Goal: Information Seeking & Learning: Find specific fact

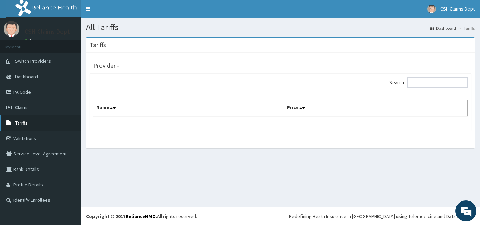
click at [23, 123] on span "Tariffs" at bounding box center [21, 123] width 13 height 6
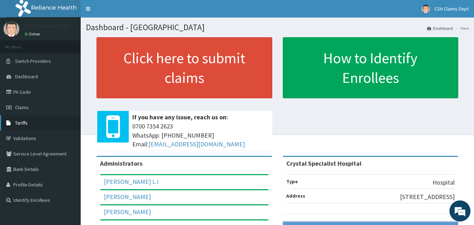
click at [20, 121] on span "Tariffs" at bounding box center [21, 123] width 13 height 6
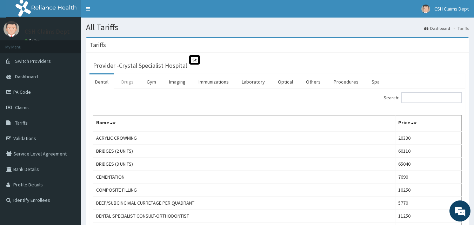
click at [128, 83] on link "Drugs" at bounding box center [128, 81] width 24 height 15
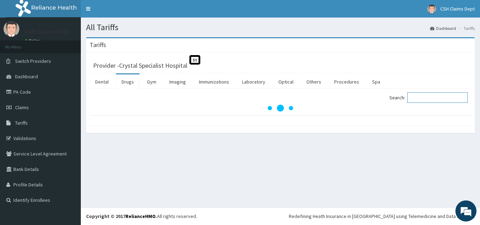
click at [434, 98] on input "Search:" at bounding box center [437, 97] width 60 height 11
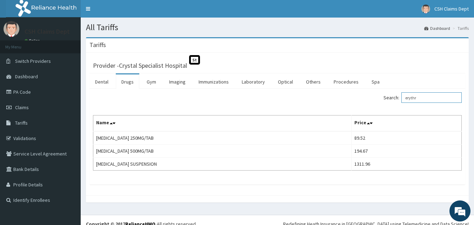
type input "erythr"
click at [24, 90] on link "PA Code" at bounding box center [40, 91] width 81 height 15
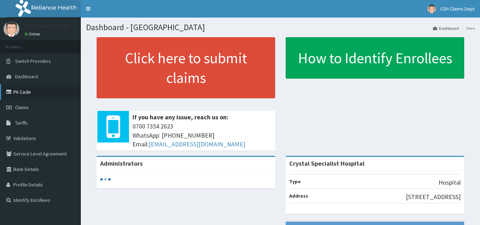
click at [26, 90] on link "PA Code" at bounding box center [40, 91] width 81 height 15
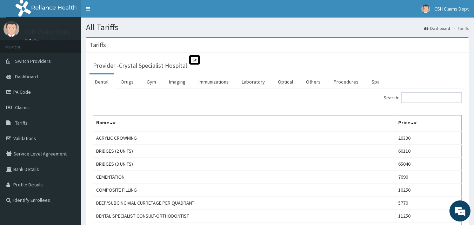
drag, startPoint x: 131, startPoint y: 81, endPoint x: 90, endPoint y: 59, distance: 46.7
click at [131, 81] on link "Drugs" at bounding box center [128, 81] width 24 height 15
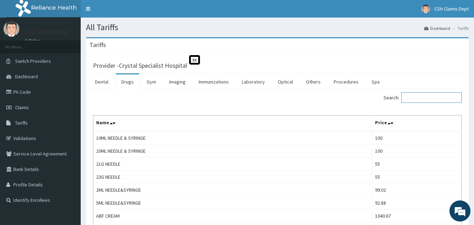
click at [410, 99] on input "Search:" at bounding box center [432, 97] width 60 height 11
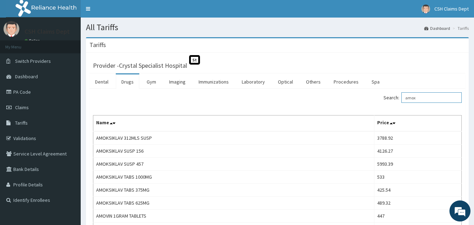
drag, startPoint x: 425, startPoint y: 98, endPoint x: 406, endPoint y: 98, distance: 18.3
click at [406, 98] on label "Search: amox" at bounding box center [423, 97] width 78 height 11
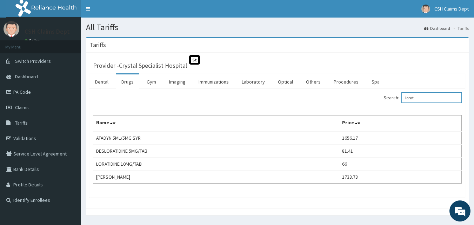
type input "lorat"
